Goal: Task Accomplishment & Management: Complete application form

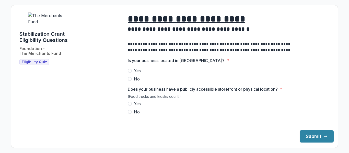
click at [129, 73] on span at bounding box center [130, 71] width 4 height 4
click at [130, 106] on span at bounding box center [130, 104] width 4 height 4
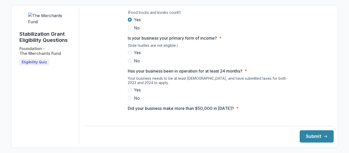
scroll to position [82, 0]
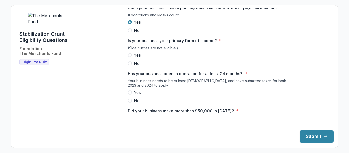
click at [128, 57] on label "Yes" at bounding box center [210, 55] width 164 height 6
click at [130, 95] on span at bounding box center [130, 92] width 4 height 4
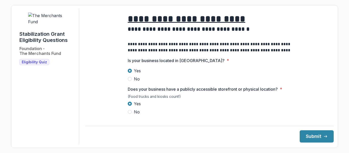
scroll to position [120, 0]
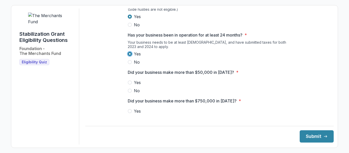
click at [129, 85] on span at bounding box center [130, 83] width 4 height 4
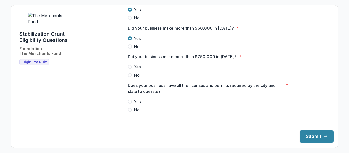
scroll to position [165, 0]
click at [129, 77] on span at bounding box center [130, 75] width 4 height 4
click at [130, 104] on span at bounding box center [130, 101] width 4 height 4
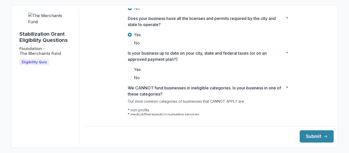
scroll to position [232, 0]
click at [128, 71] on span at bounding box center [130, 69] width 4 height 4
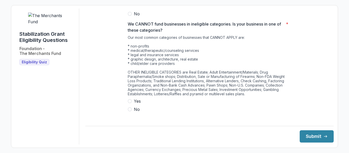
scroll to position [300, 0]
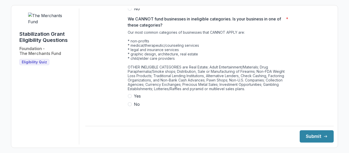
click at [130, 106] on span at bounding box center [130, 104] width 4 height 4
click at [308, 139] on button "Submit" at bounding box center [317, 136] width 34 height 12
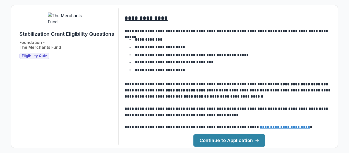
click at [242, 143] on link "Continue to Application" at bounding box center [229, 140] width 72 height 12
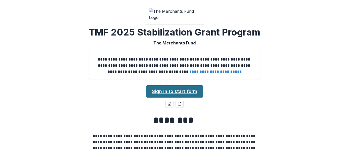
click at [191, 98] on link "Sign in to start form" at bounding box center [175, 91] width 58 height 12
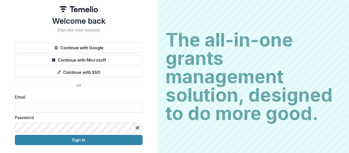
scroll to position [1, 0]
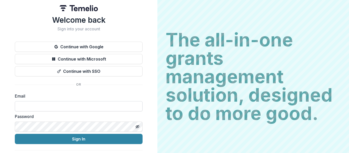
click at [54, 104] on input at bounding box center [79, 106] width 128 height 10
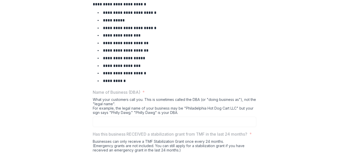
scroll to position [286, 0]
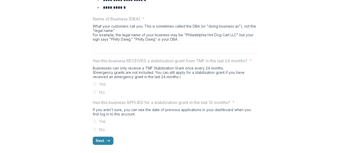
click at [94, 93] on span at bounding box center [95, 92] width 4 height 4
click at [106, 143] on button "Next" at bounding box center [103, 141] width 21 height 8
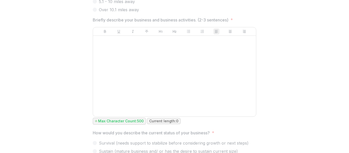
scroll to position [329, 0]
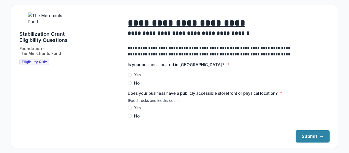
scroll to position [300, 0]
